Goal: Task Accomplishment & Management: Complete application form

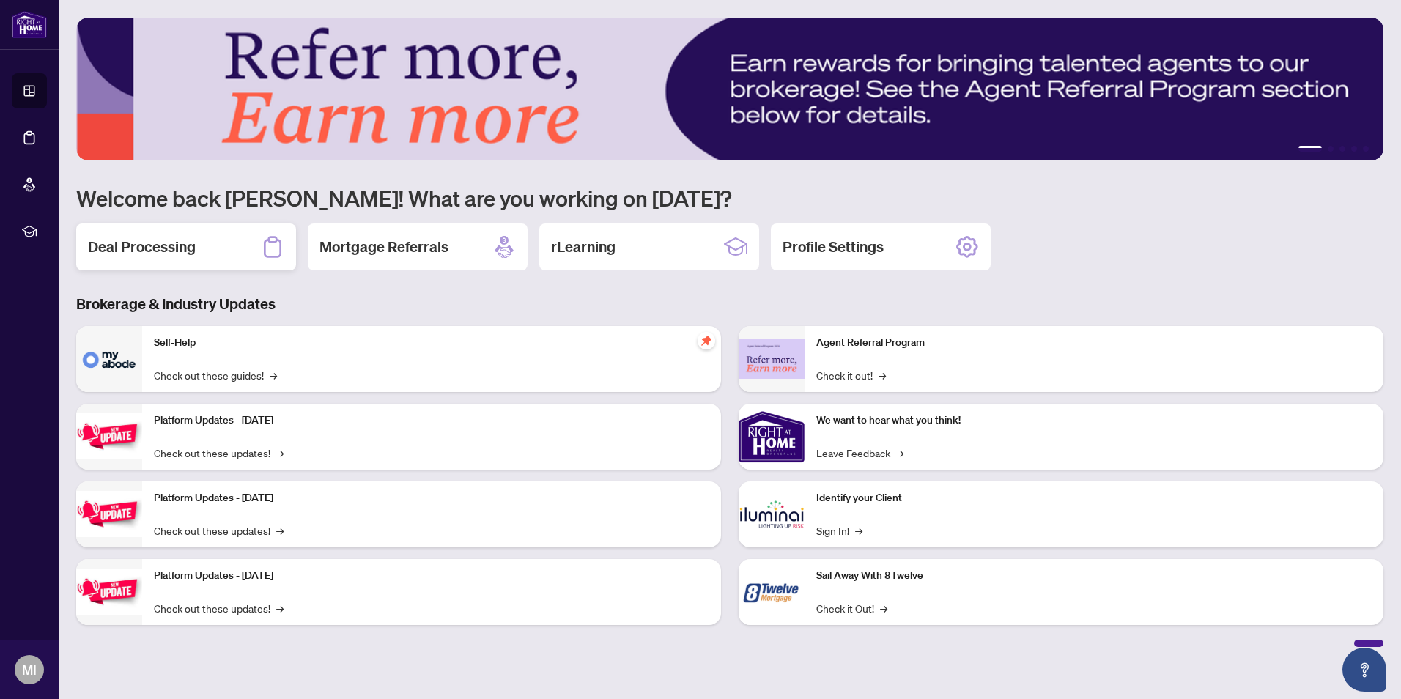
click at [178, 248] on h2 "Deal Processing" at bounding box center [142, 247] width 108 height 21
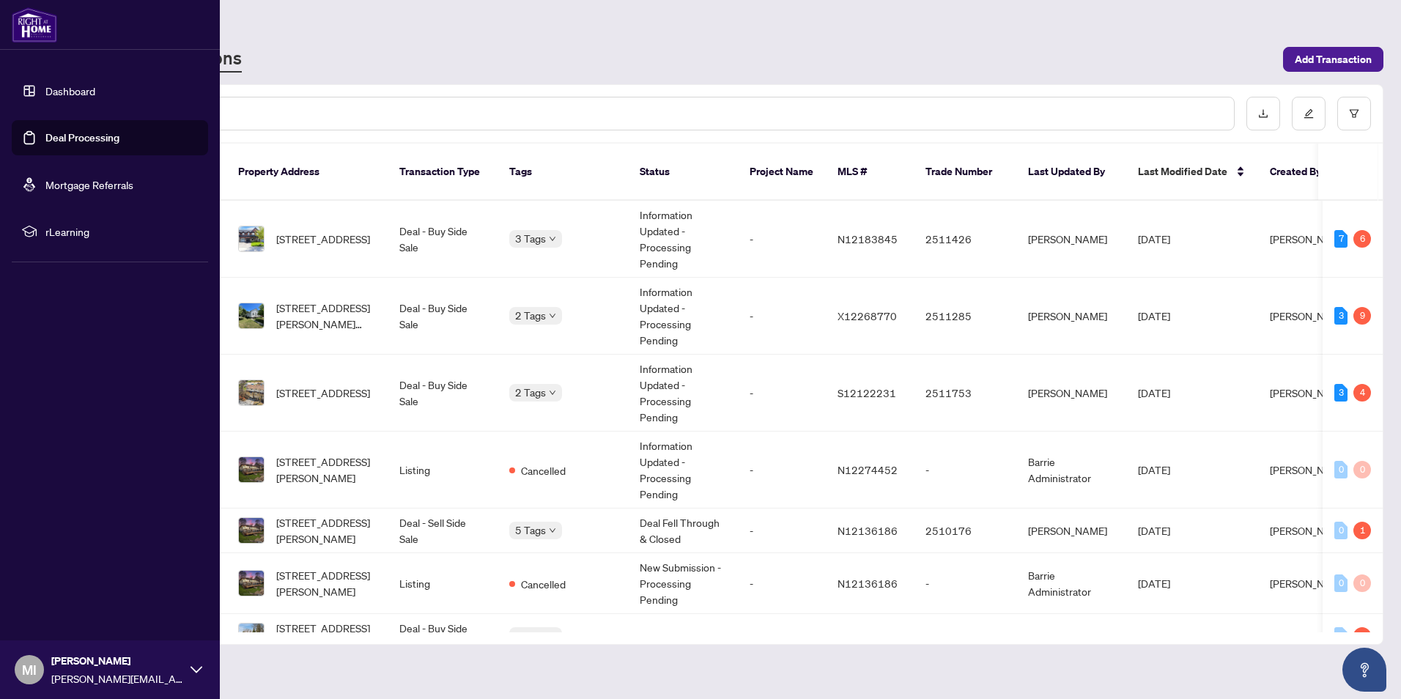
click at [40, 31] on img at bounding box center [34, 24] width 45 height 35
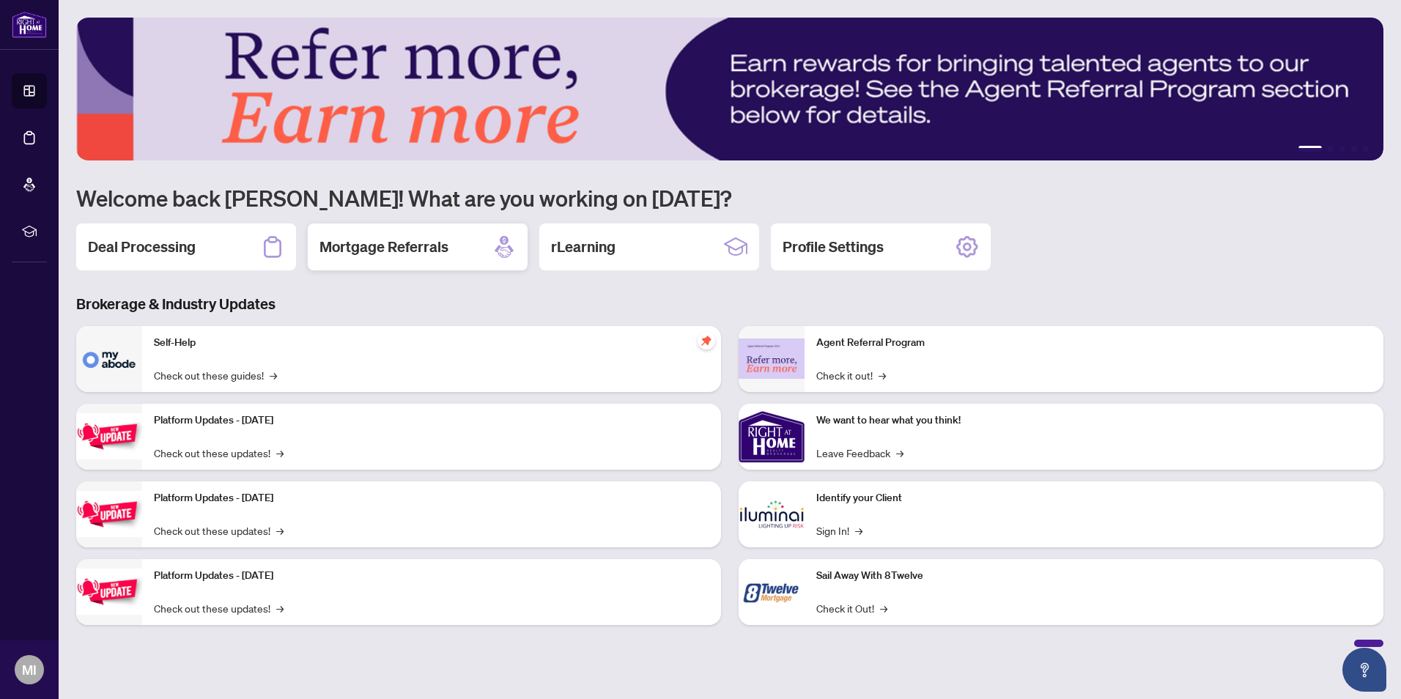
click at [386, 248] on h2 "Mortgage Referrals" at bounding box center [384, 247] width 129 height 21
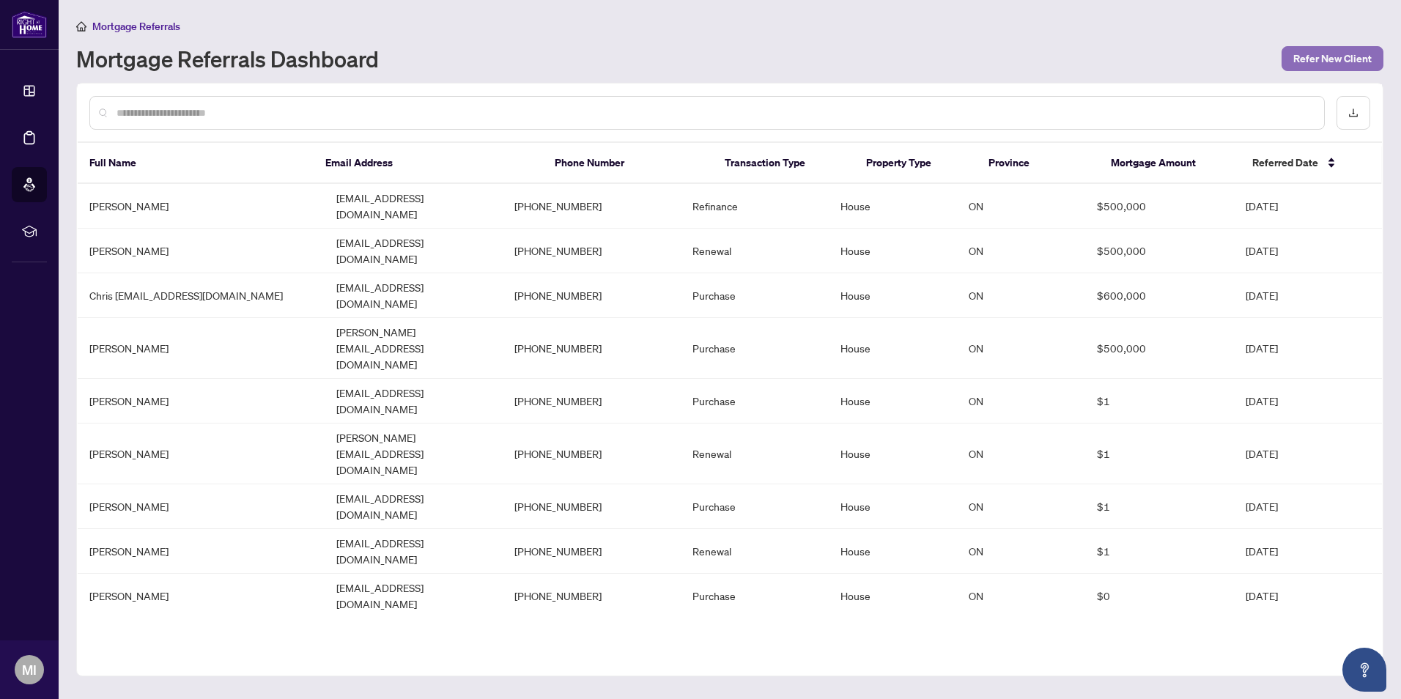
click at [1306, 64] on span "Refer New Client" at bounding box center [1332, 58] width 78 height 23
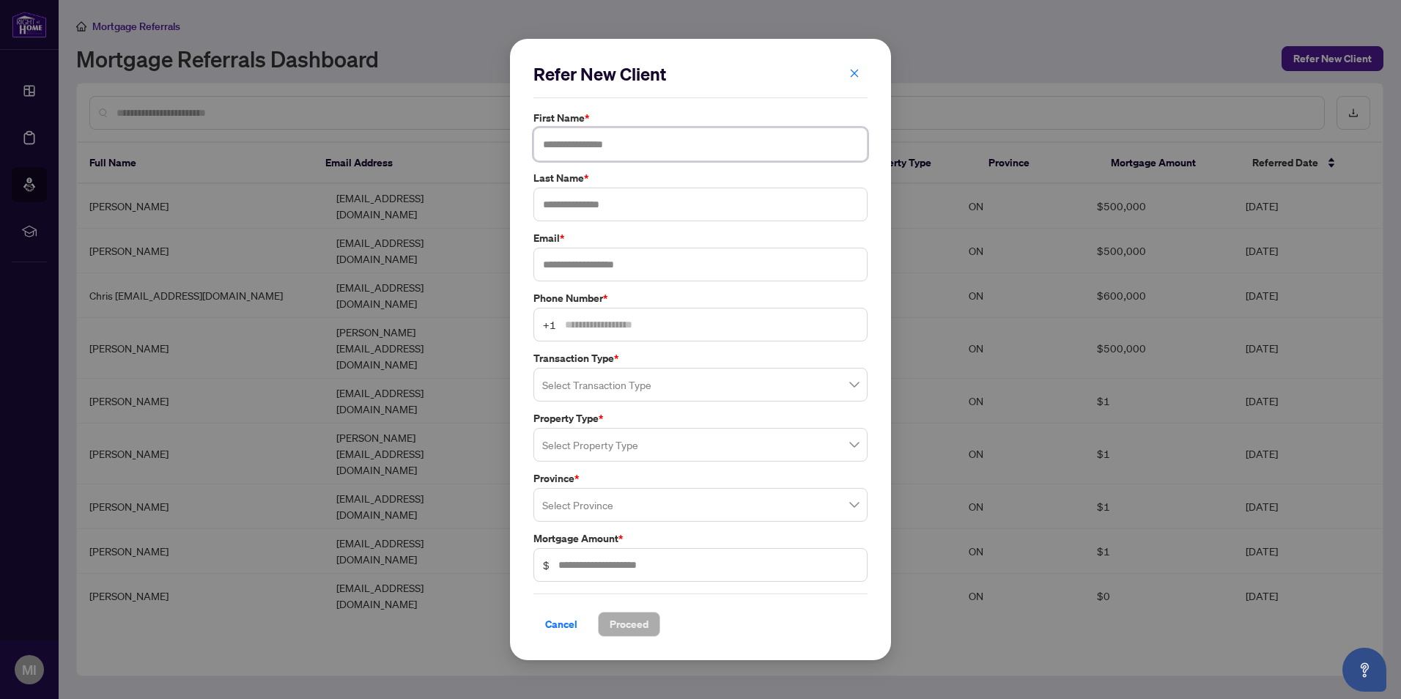
click at [606, 136] on input "text" at bounding box center [701, 145] width 334 height 34
click at [568, 147] on input "text" at bounding box center [701, 145] width 334 height 34
type input "*******"
click at [573, 275] on input "text" at bounding box center [701, 265] width 334 height 34
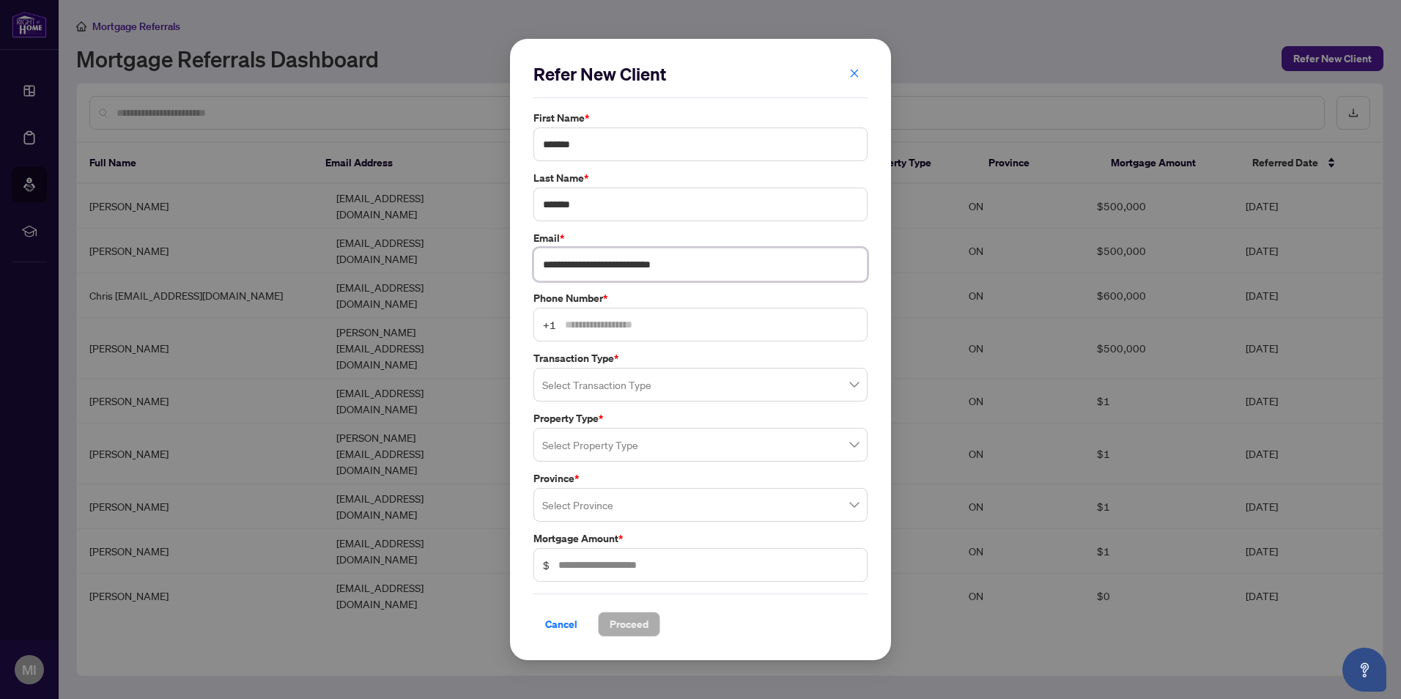
type input "**********"
click at [593, 319] on input "text" at bounding box center [711, 325] width 293 height 16
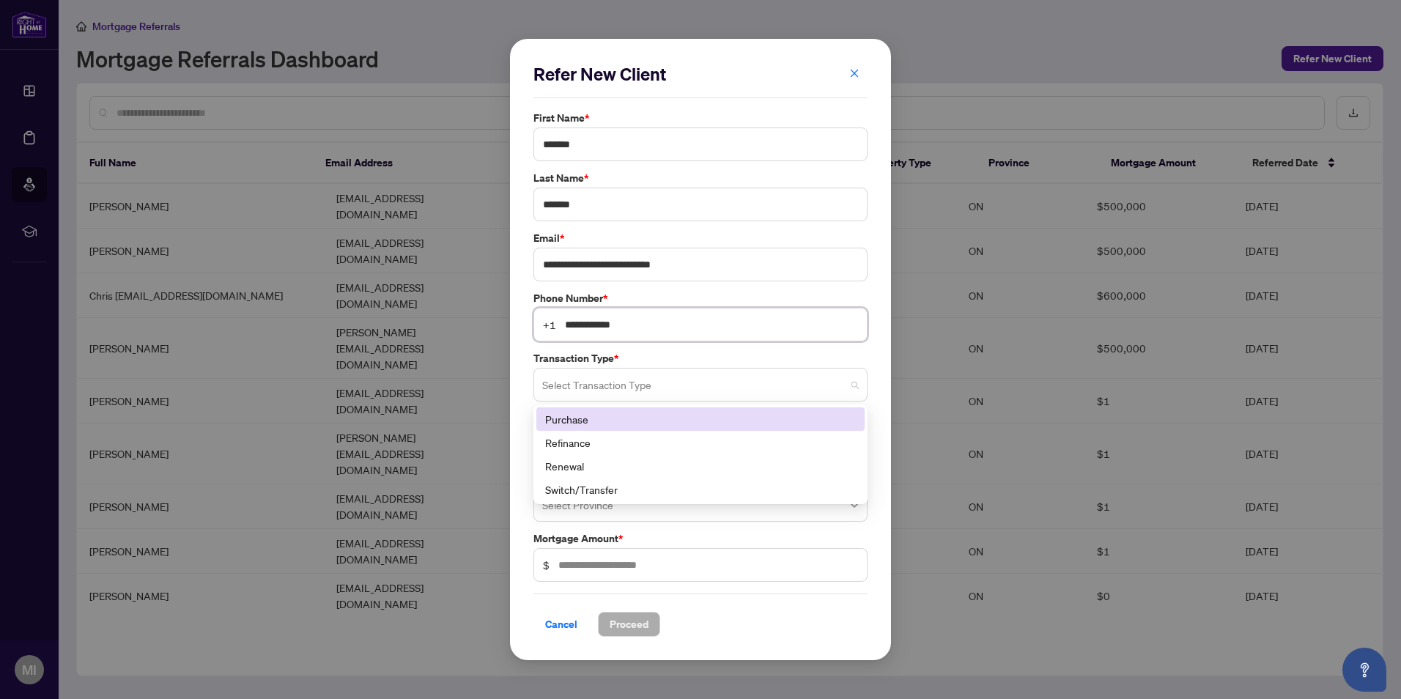
click at [854, 386] on span at bounding box center [700, 385] width 317 height 28
type input "**********"
click at [854, 386] on span at bounding box center [700, 385] width 317 height 28
click at [854, 387] on span at bounding box center [700, 385] width 317 height 28
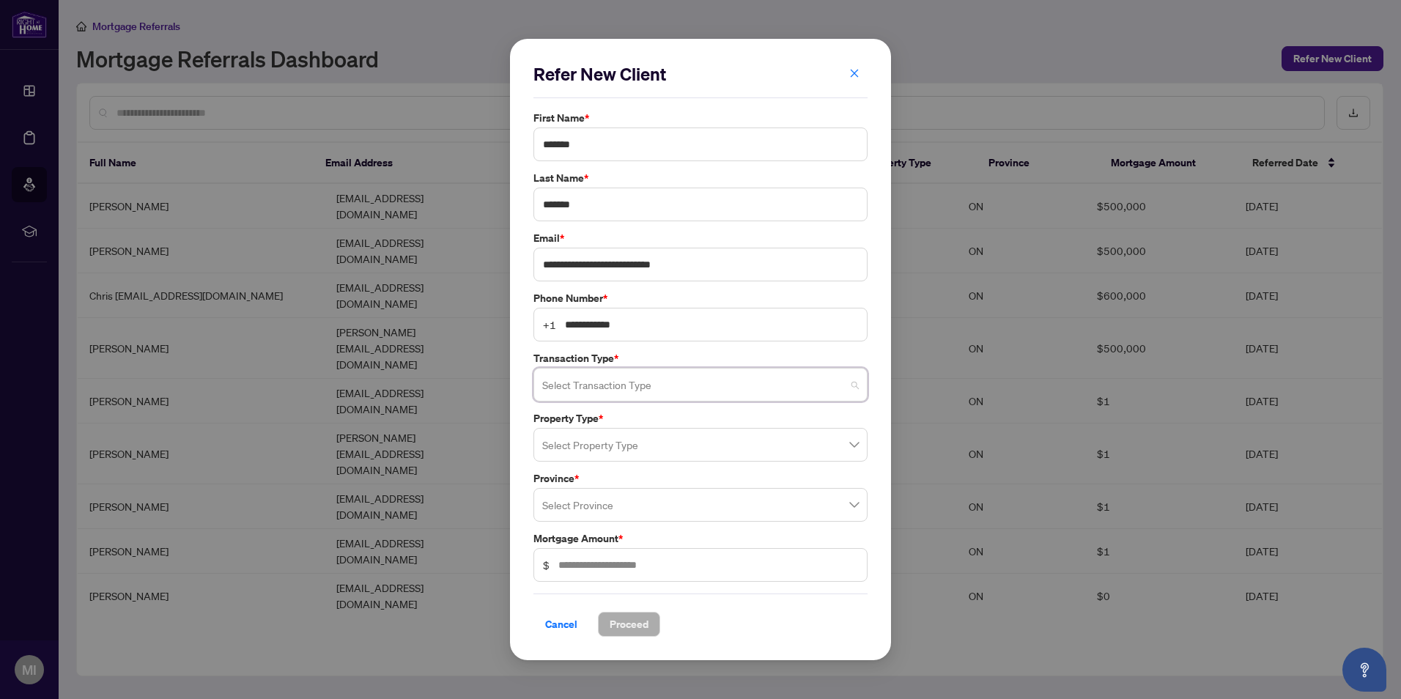
click at [852, 380] on span at bounding box center [700, 385] width 317 height 28
click at [839, 380] on input "search" at bounding box center [693, 387] width 303 height 32
click at [766, 416] on div "Purchase" at bounding box center [700, 419] width 311 height 16
click at [647, 445] on input "search" at bounding box center [693, 447] width 303 height 32
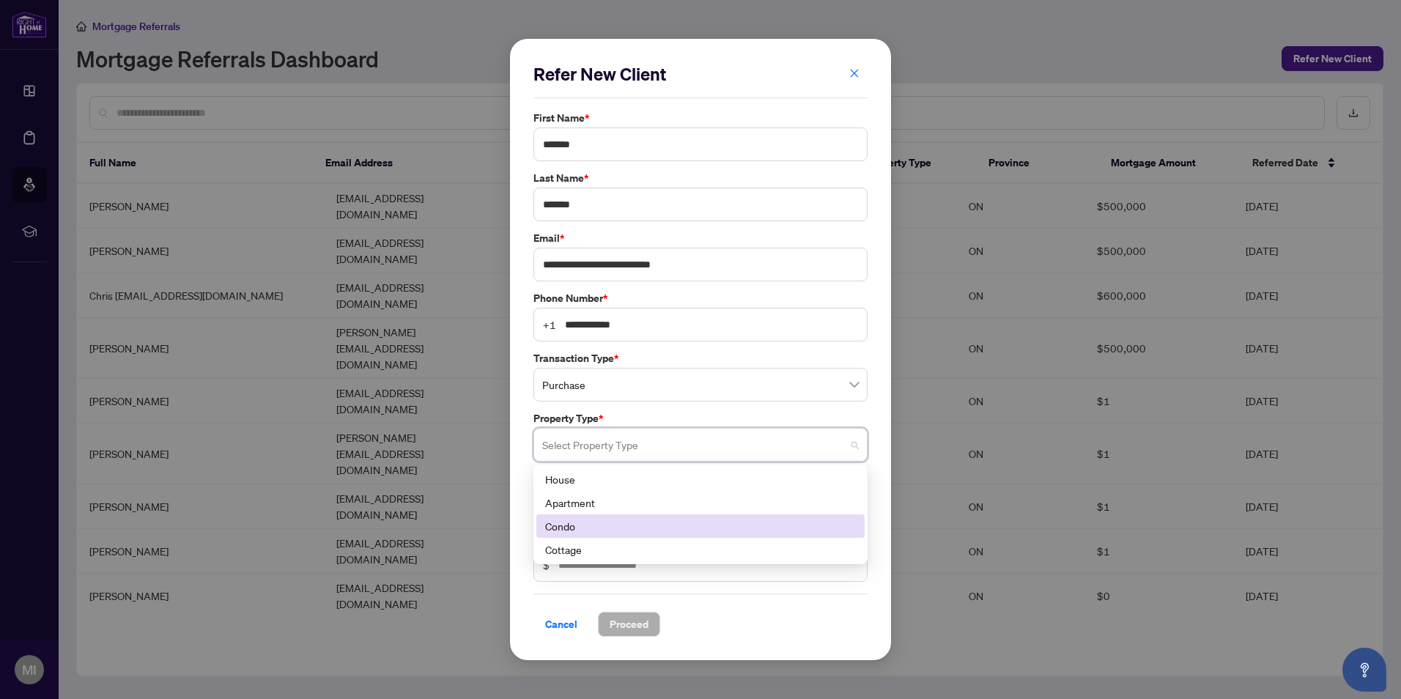
click at [562, 527] on div "Condo" at bounding box center [700, 526] width 311 height 16
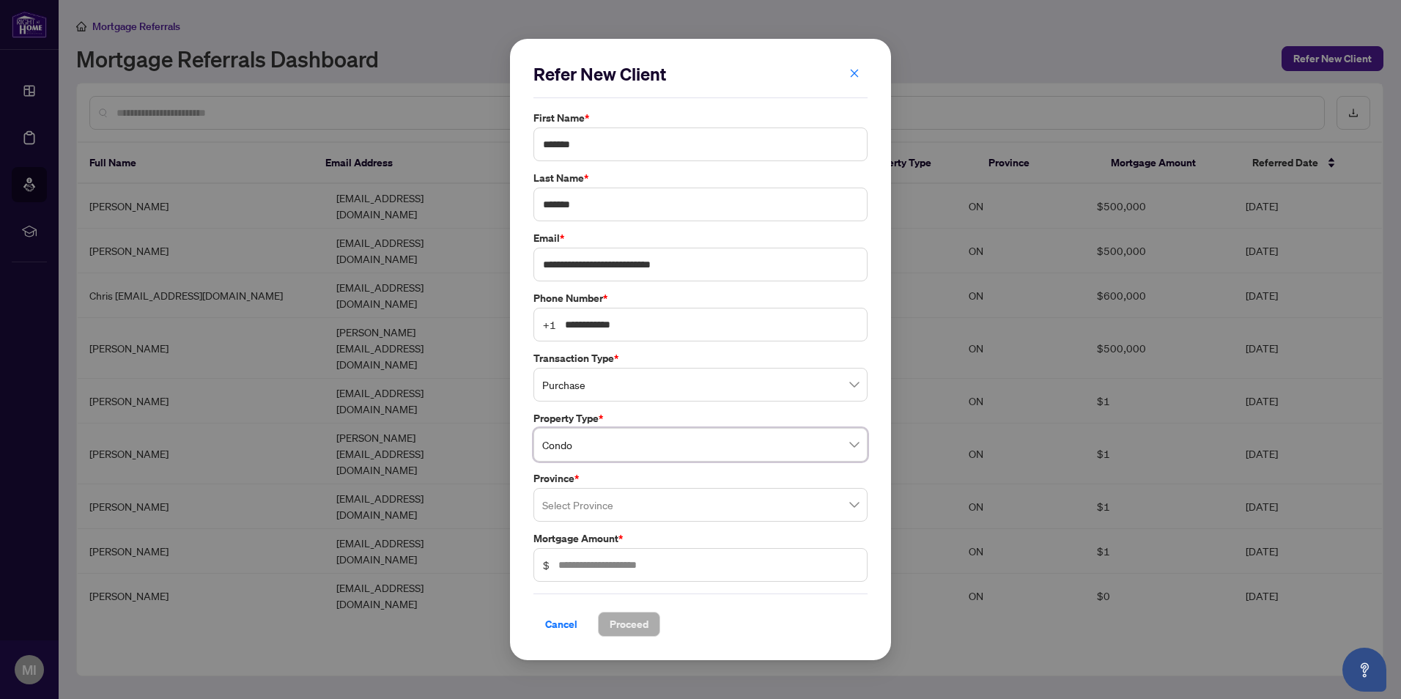
click at [588, 511] on input "search" at bounding box center [693, 507] width 303 height 32
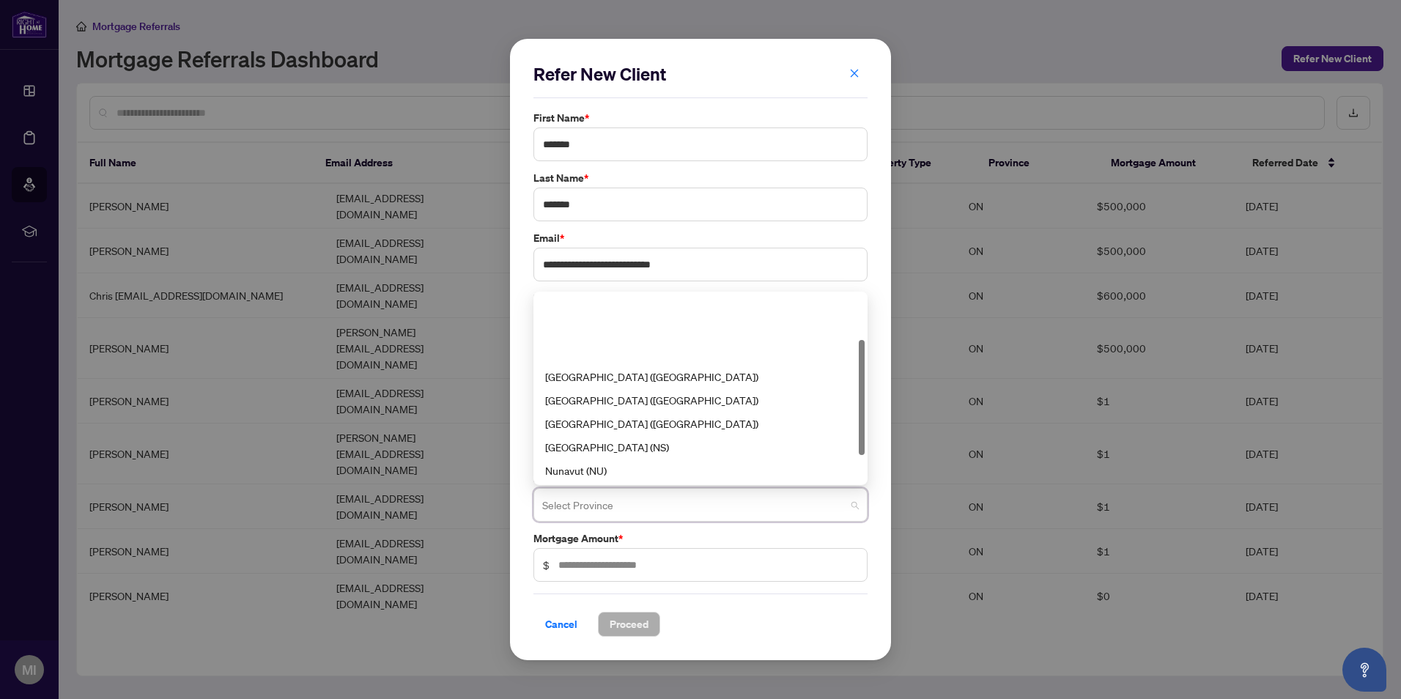
scroll to position [73, 0]
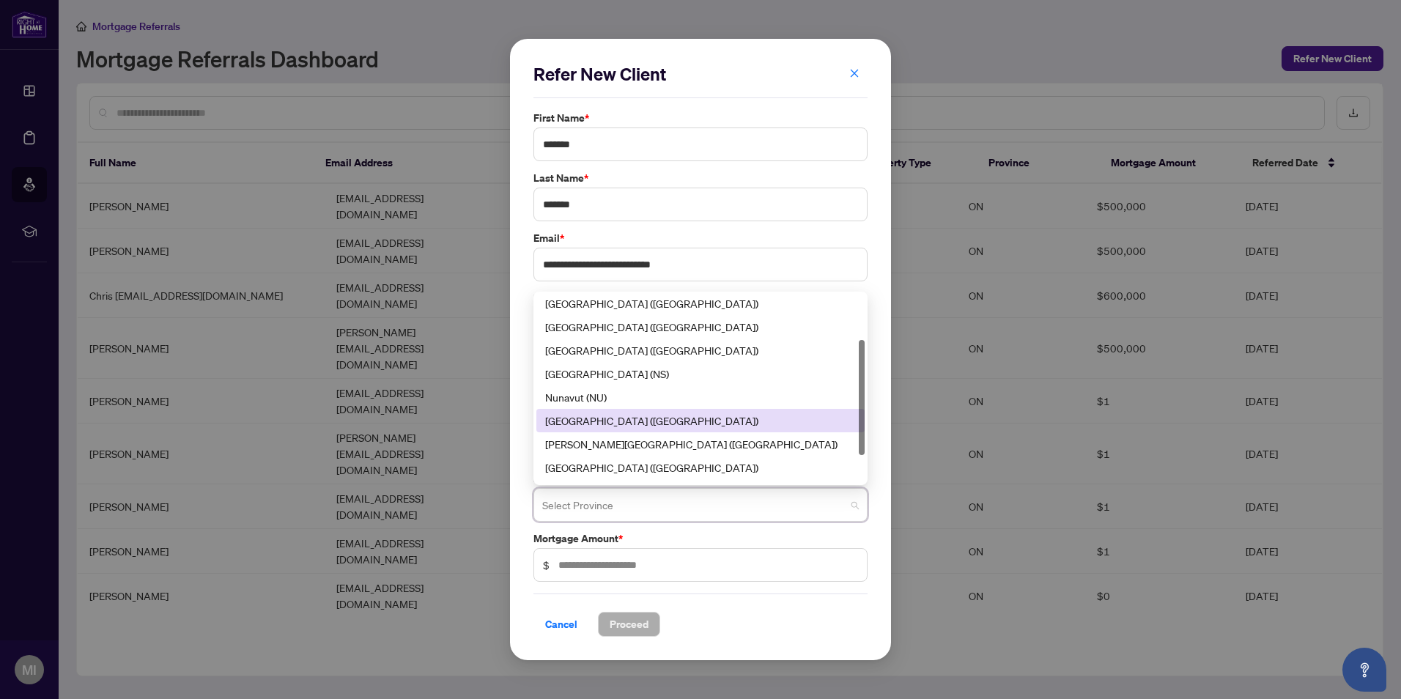
click at [639, 413] on div "[GEOGRAPHIC_DATA] ([GEOGRAPHIC_DATA])" at bounding box center [700, 421] width 311 height 16
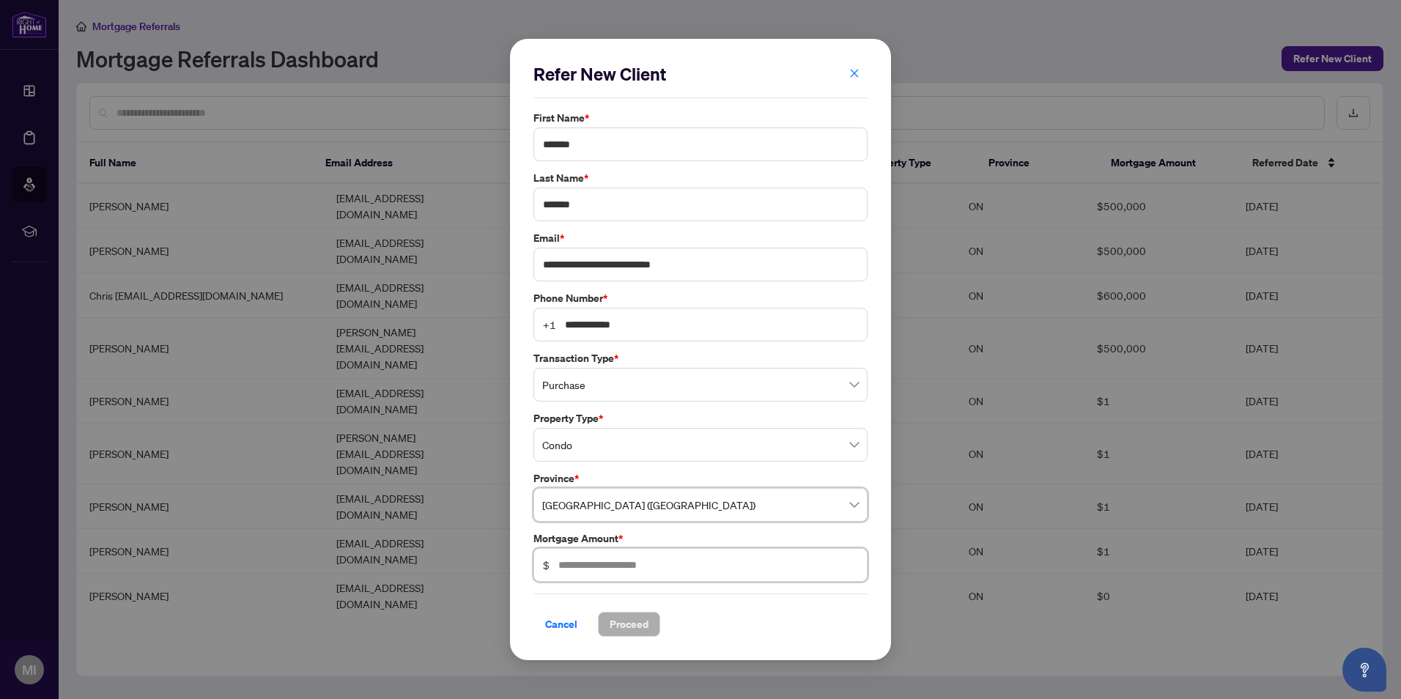
click at [691, 572] on input "text" at bounding box center [708, 565] width 300 height 16
type input "*******"
click at [651, 616] on button "Proceed" at bounding box center [629, 624] width 62 height 25
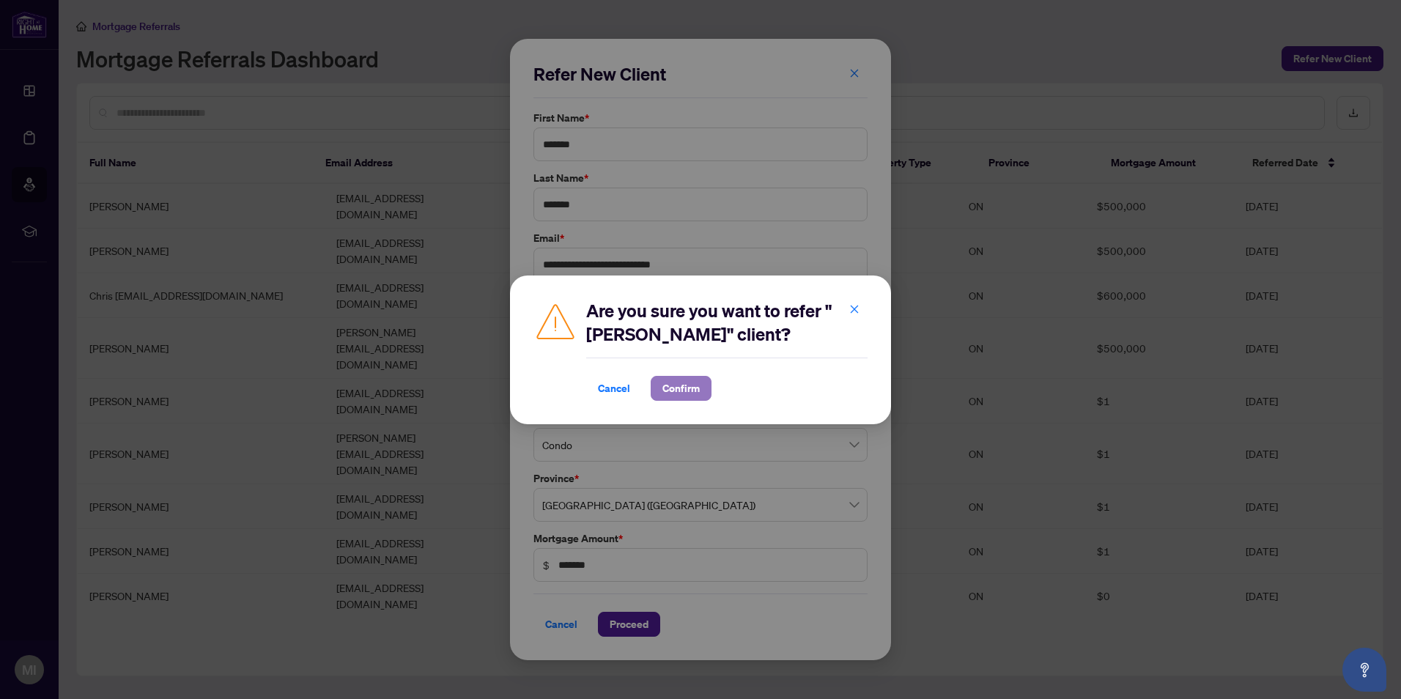
click at [697, 389] on span "Confirm" at bounding box center [680, 388] width 37 height 23
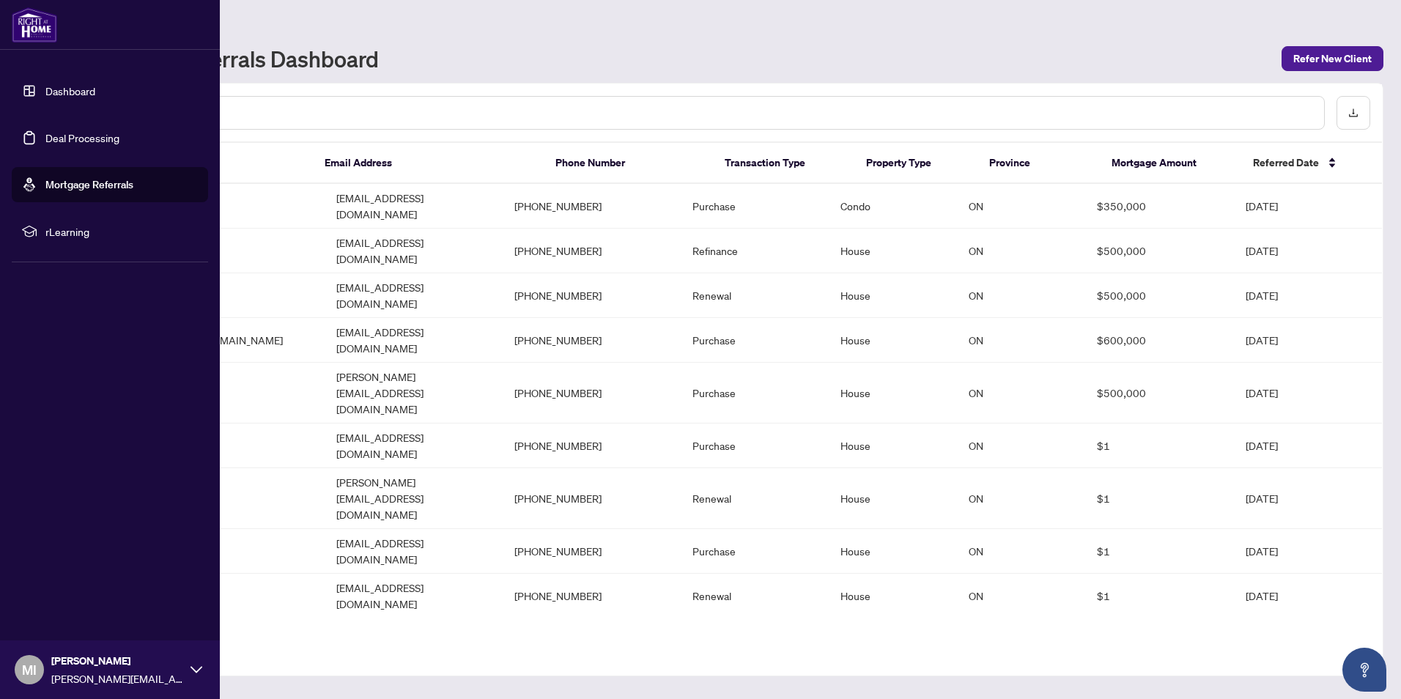
click at [53, 85] on link "Dashboard" at bounding box center [70, 90] width 50 height 13
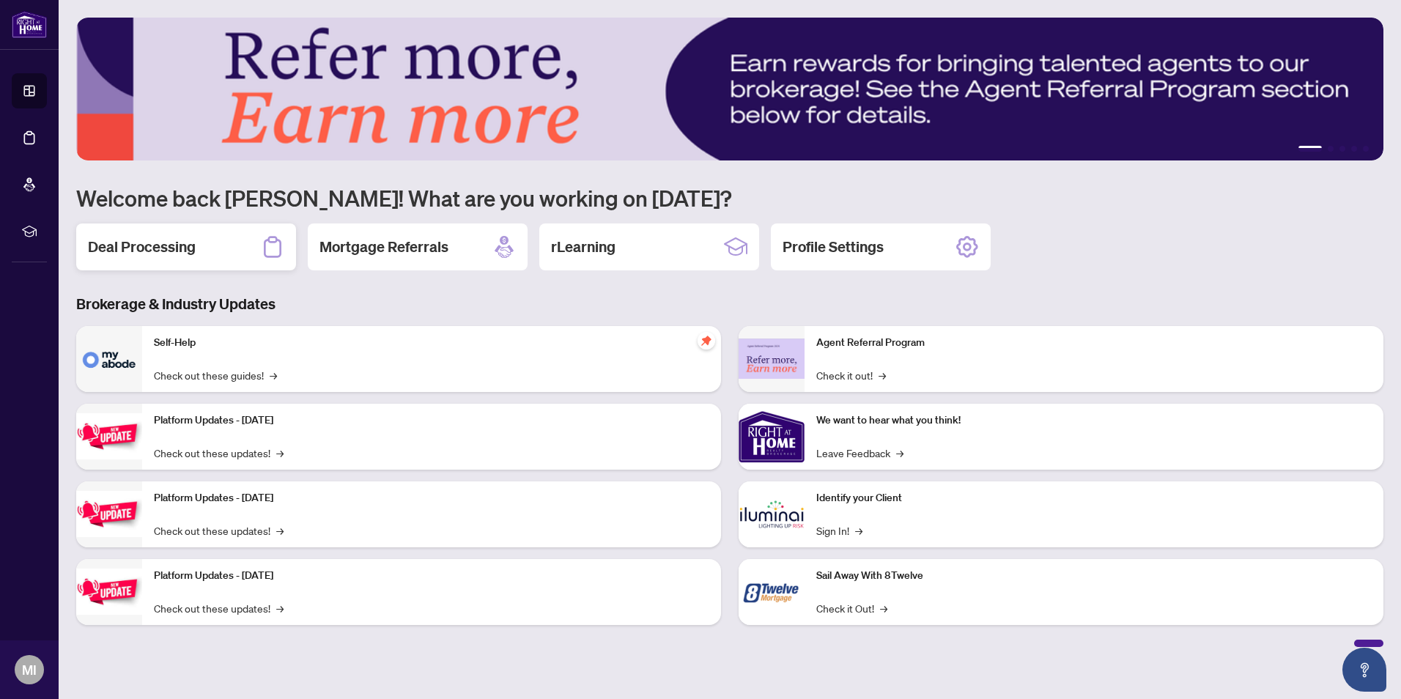
click at [174, 252] on h2 "Deal Processing" at bounding box center [142, 247] width 108 height 21
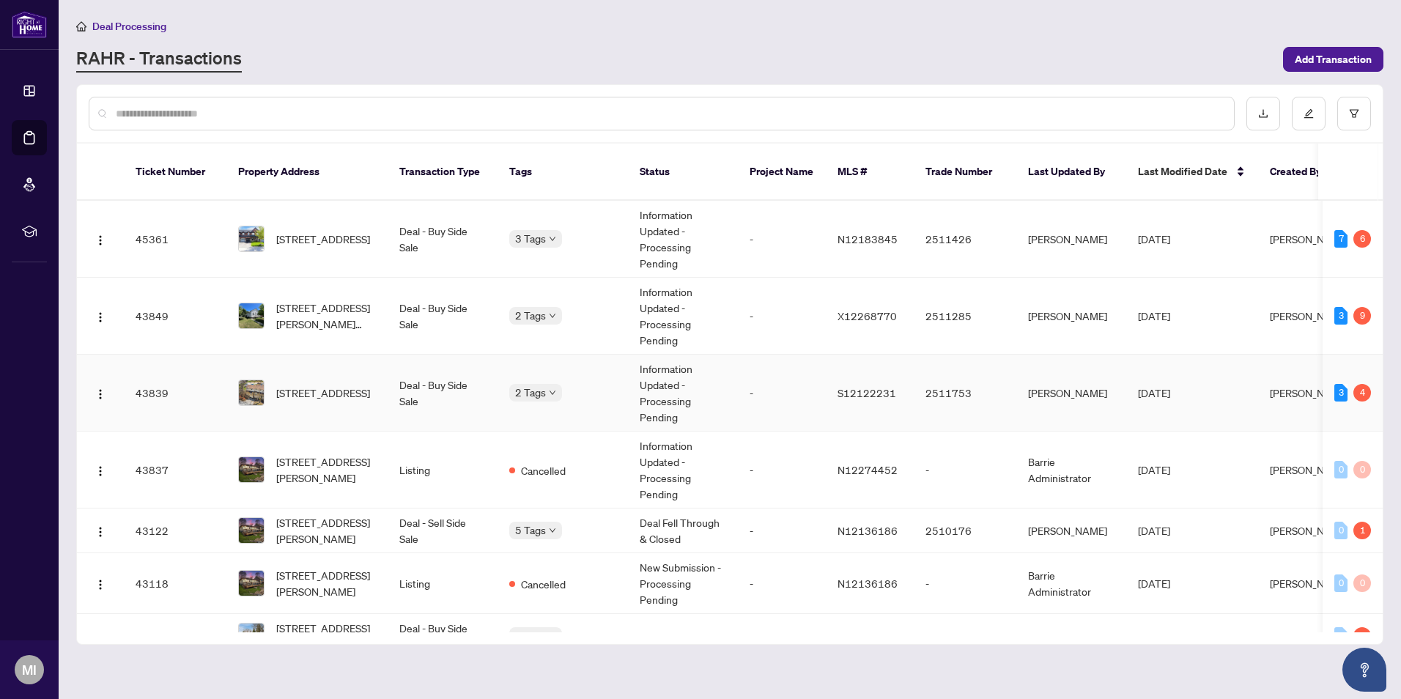
click at [1077, 367] on td "[PERSON_NAME]" at bounding box center [1071, 393] width 110 height 77
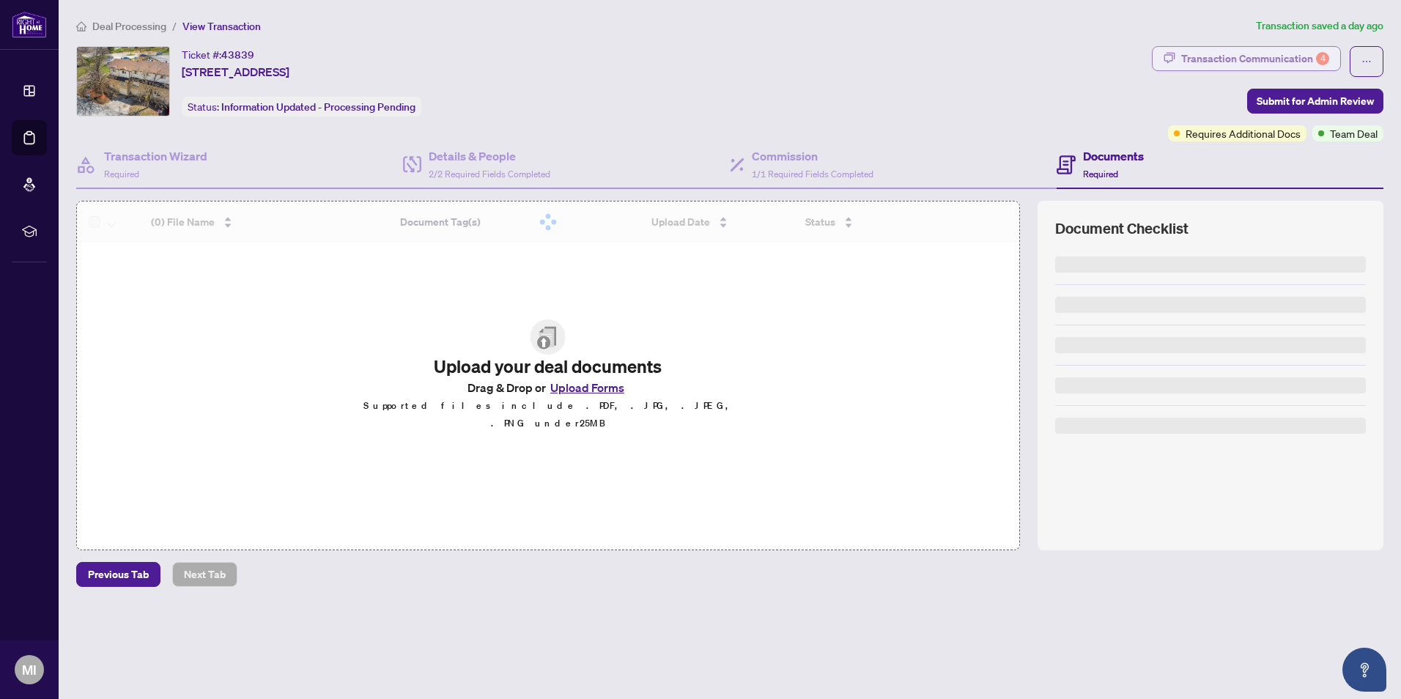
click at [1260, 64] on div "Transaction Communication 4" at bounding box center [1255, 58] width 148 height 23
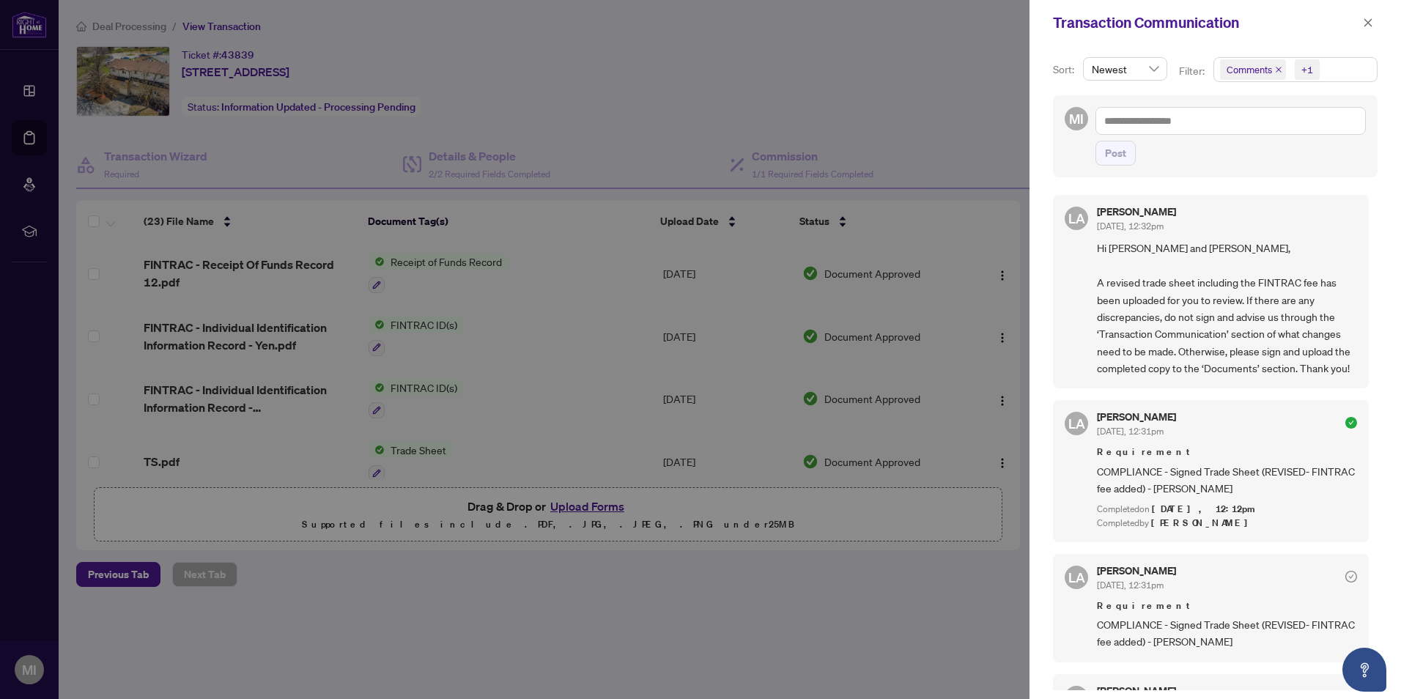
click at [1340, 64] on span "Comments +1" at bounding box center [1295, 69] width 163 height 23
click at [1237, 171] on span "Activity History" at bounding box center [1302, 172] width 130 height 18
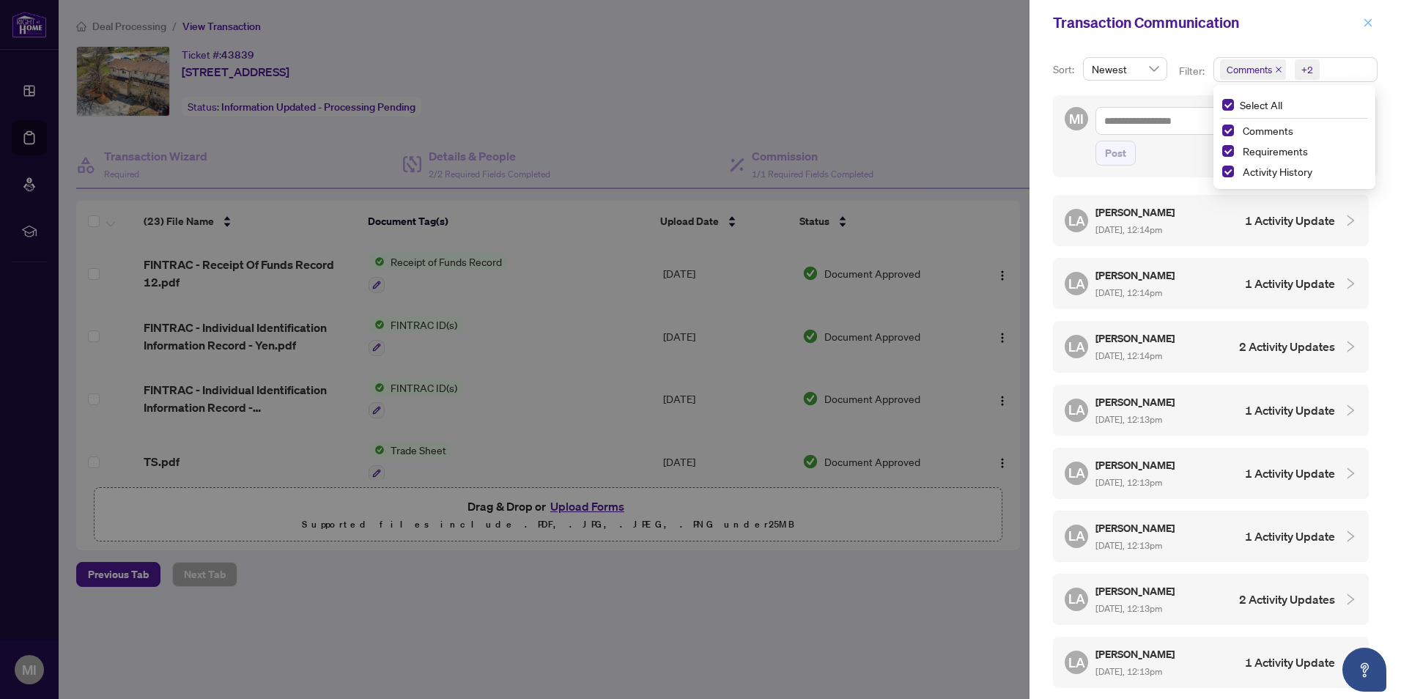
click at [1368, 21] on icon "close" at bounding box center [1368, 23] width 10 height 10
